Goal: Book appointment/travel/reservation

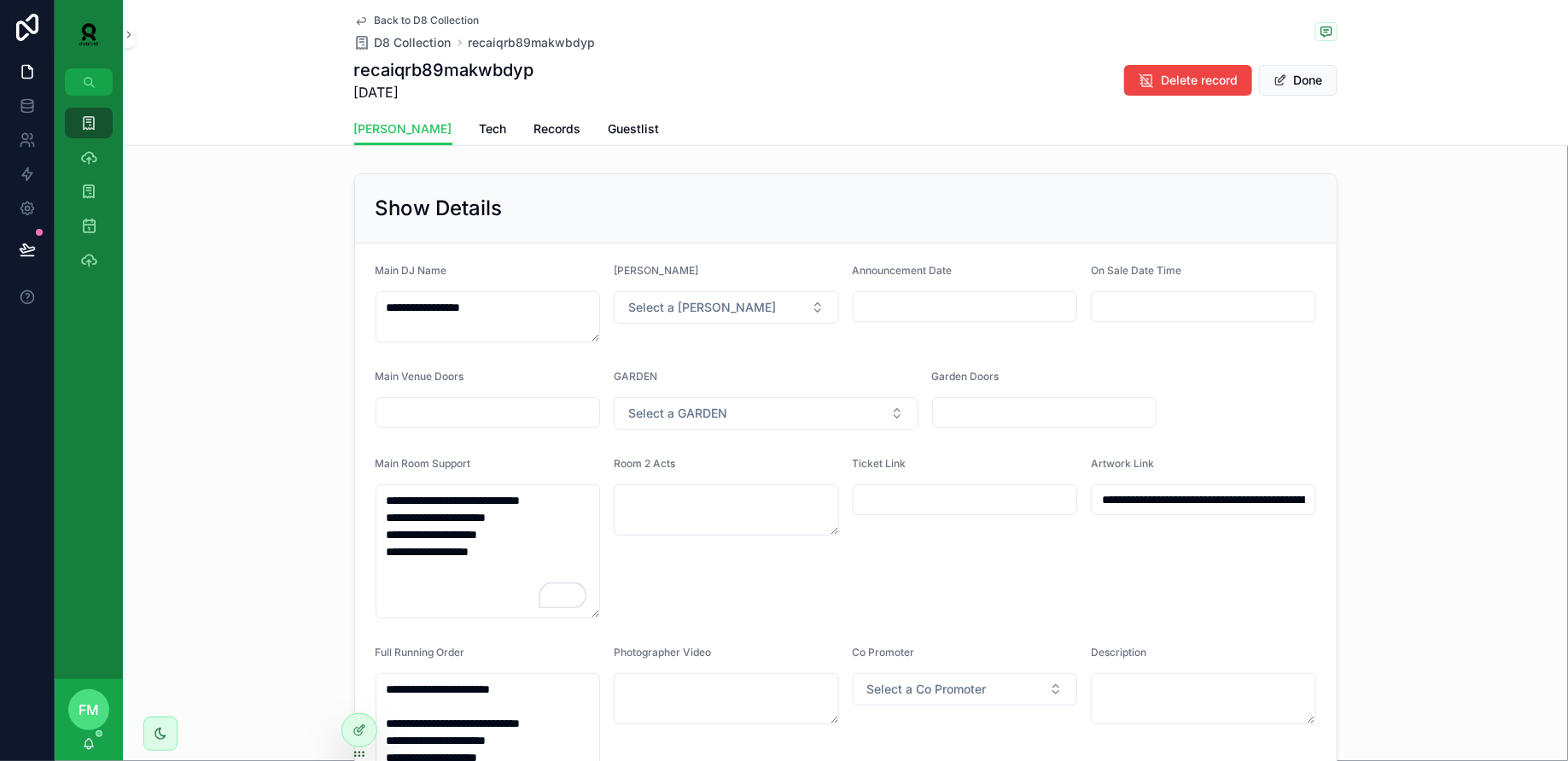
click at [207, 84] on div "Back to D8 Collection D8 Collection recaiqrb89makwbdyp recaiqrb89makwbdyp [DATE…" at bounding box center [845, 73] width 1444 height 146
click at [91, 131] on icon "scrollable content" at bounding box center [89, 123] width 17 height 17
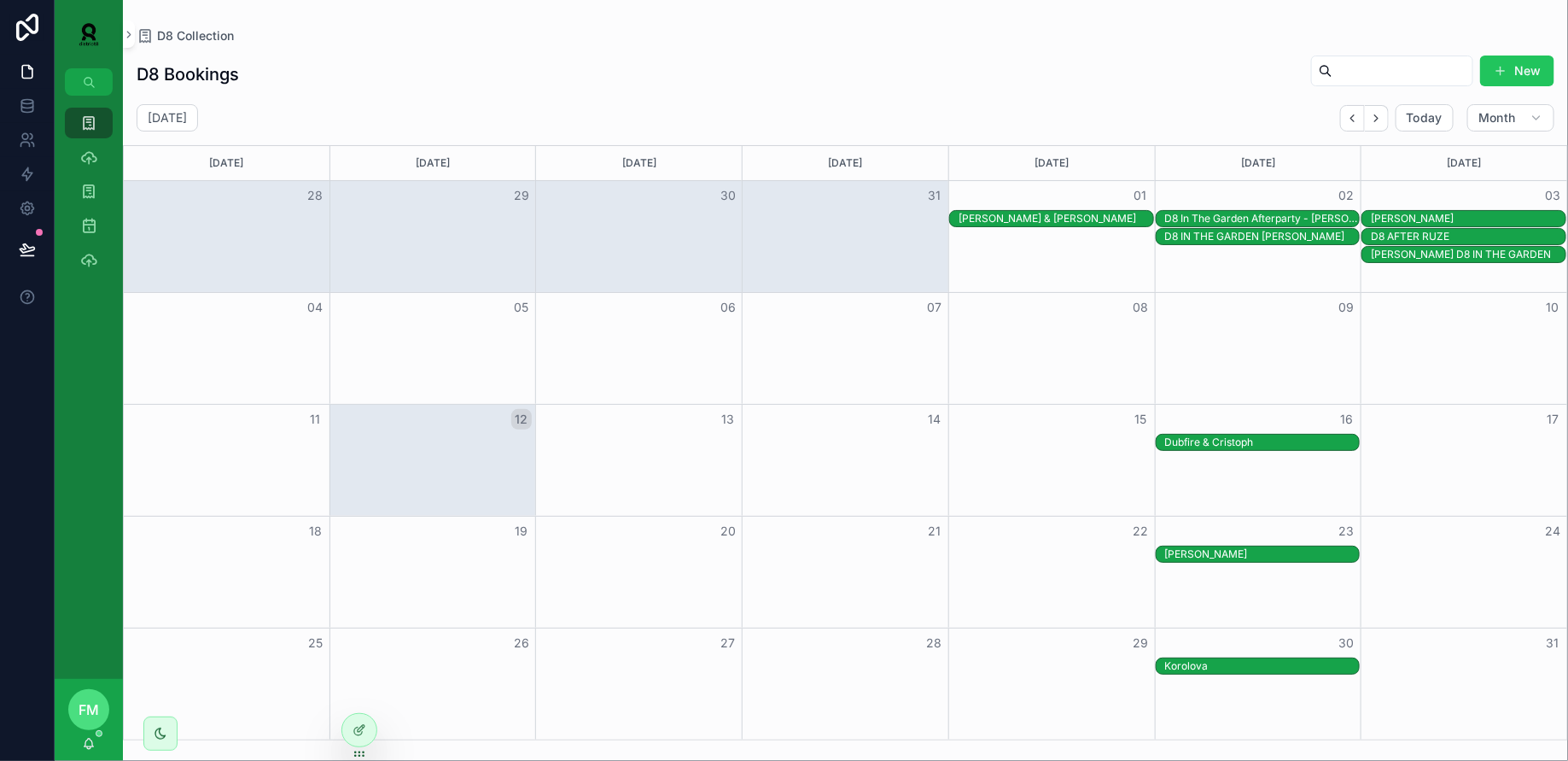
click at [1206, 431] on div "16" at bounding box center [1257, 419] width 206 height 29
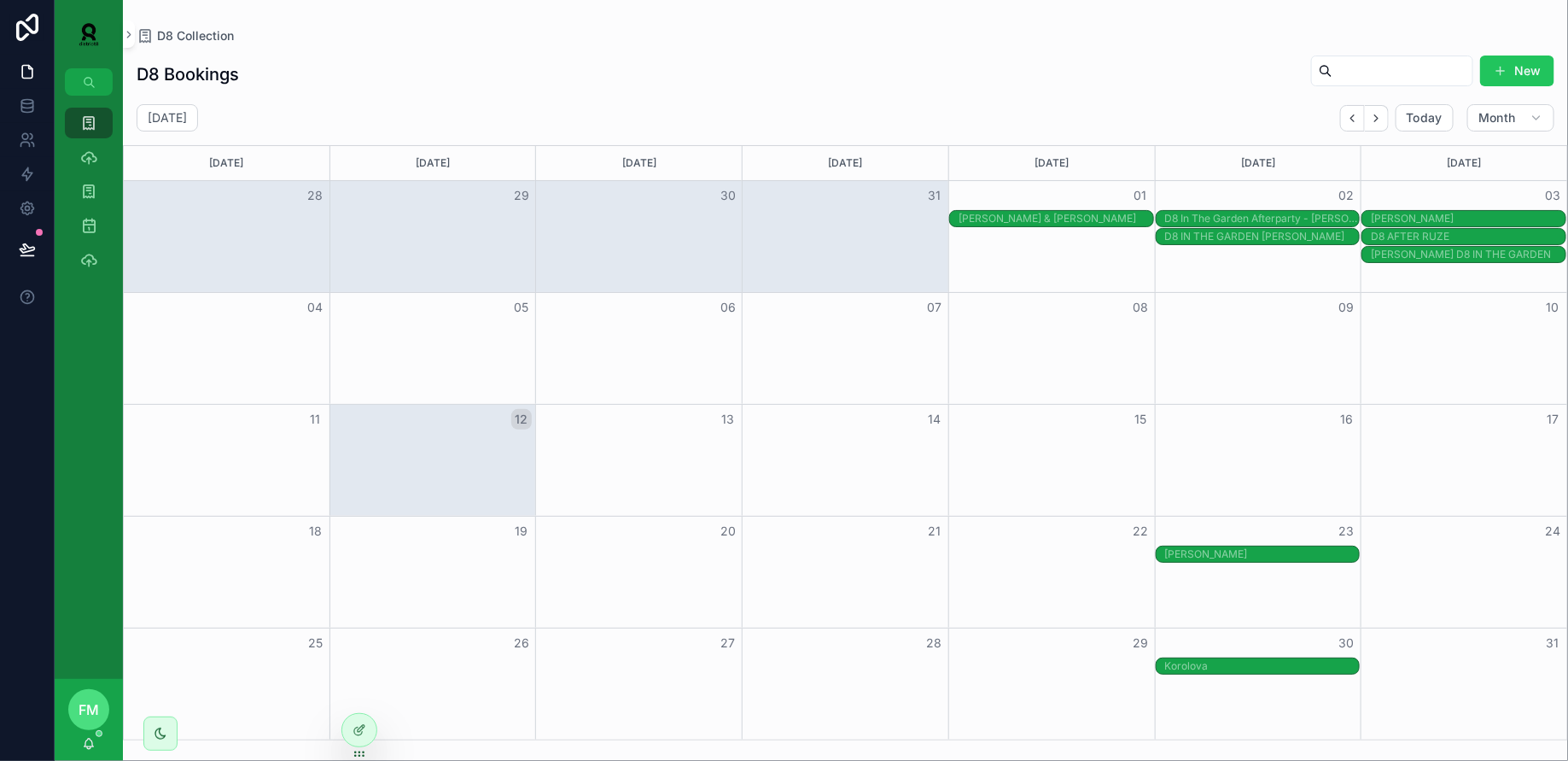
click at [1207, 435] on div "Dubfire & Cristoph" at bounding box center [1263, 442] width 195 height 14
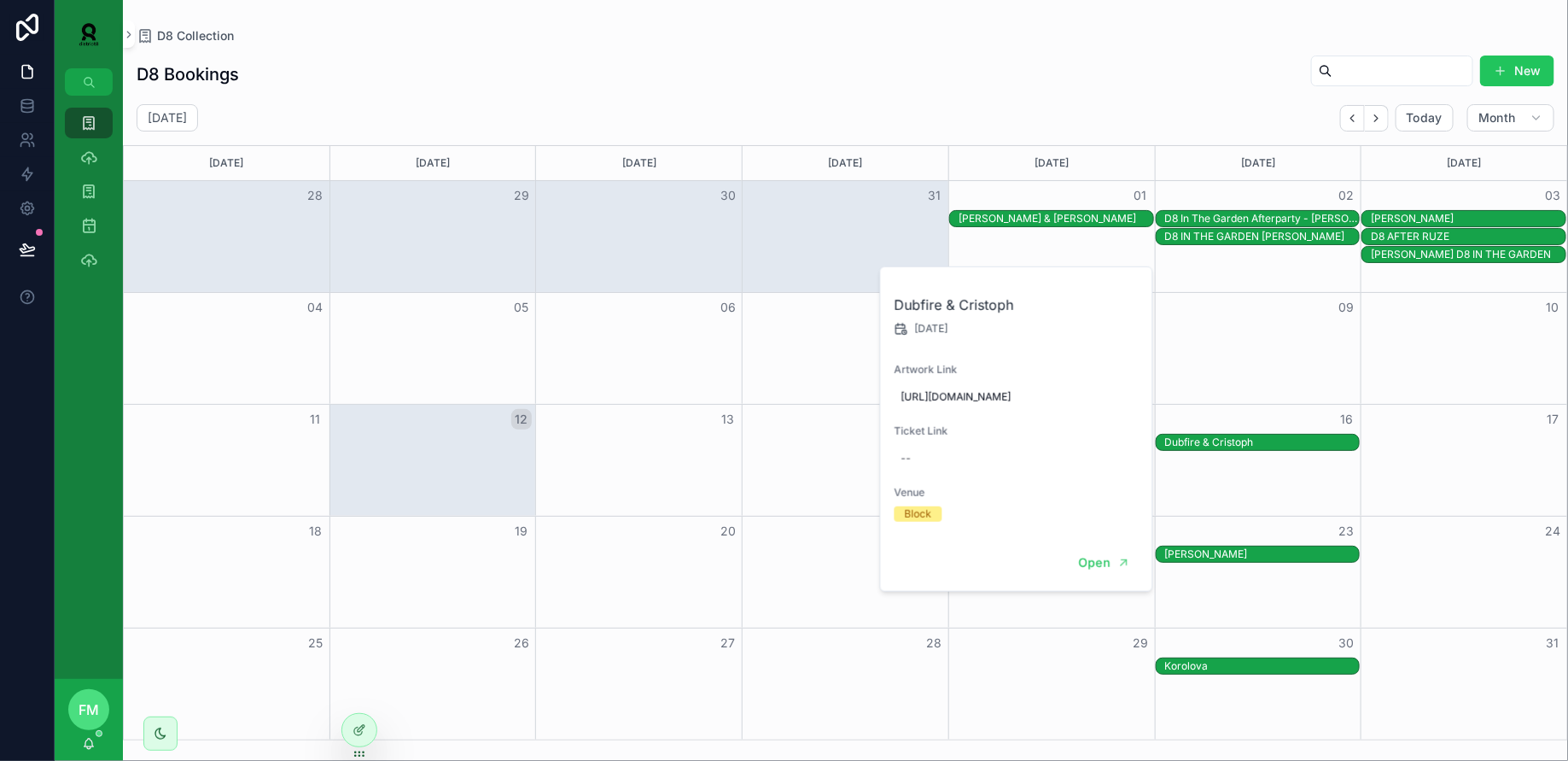
click at [1098, 591] on div "Open" at bounding box center [1016, 563] width 271 height 56
click at [1097, 577] on button "Open" at bounding box center [1103, 563] width 74 height 28
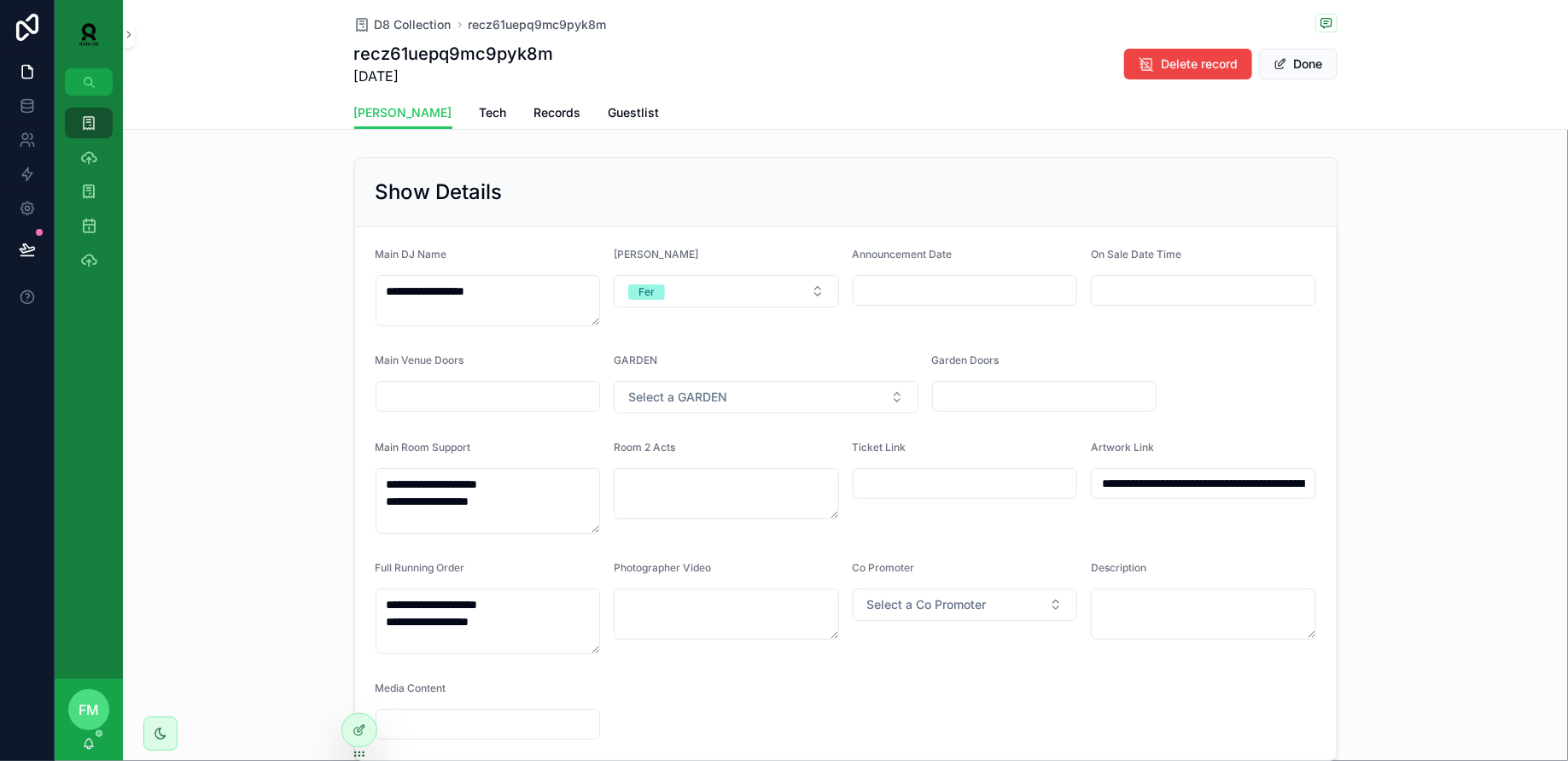
scroll to position [17, 0]
